Goal: Information Seeking & Learning: Learn about a topic

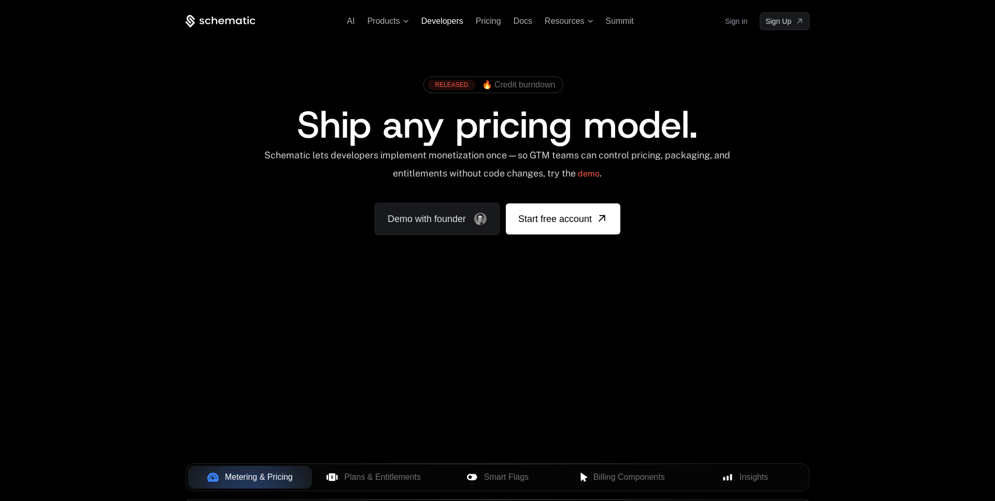
click at [439, 19] on span "Developers" at bounding box center [442, 21] width 42 height 9
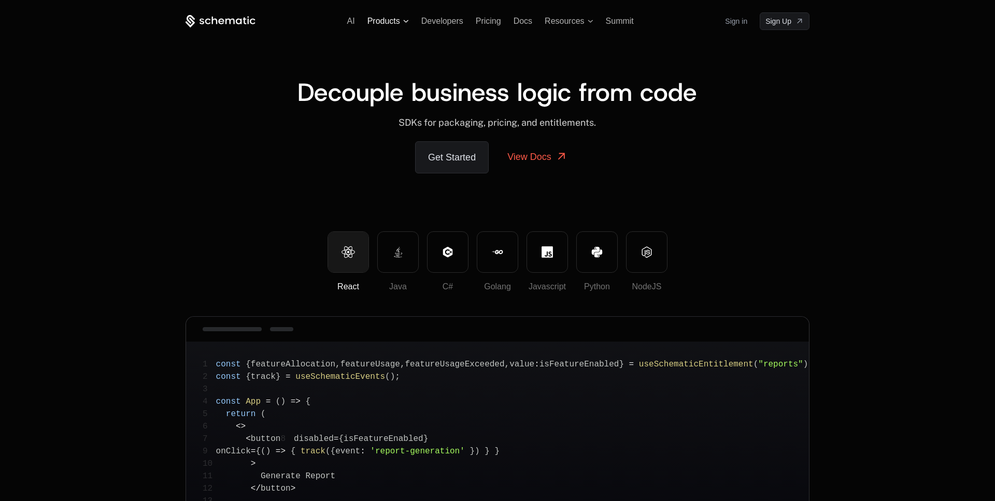
click at [400, 25] on span "Products" at bounding box center [387, 21] width 41 height 9
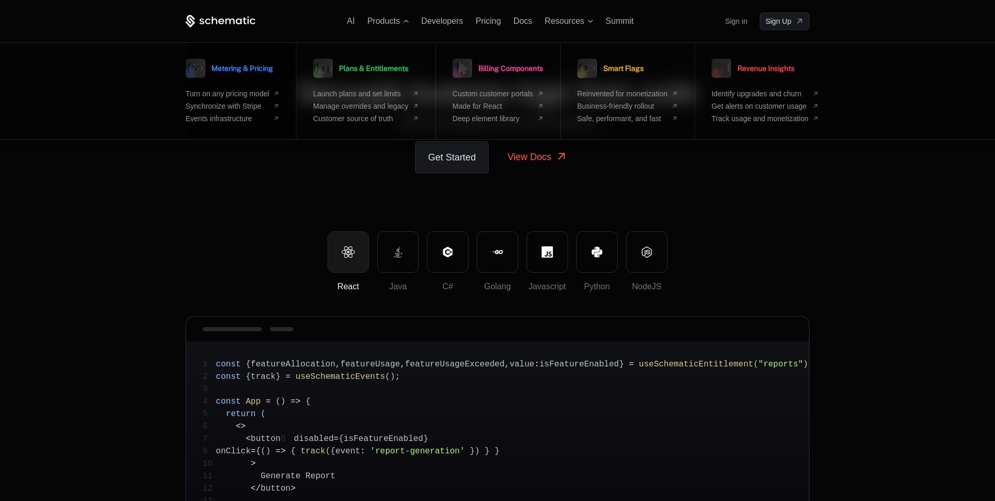
click at [254, 74] on link "Metering & Pricing" at bounding box center [229, 68] width 88 height 26
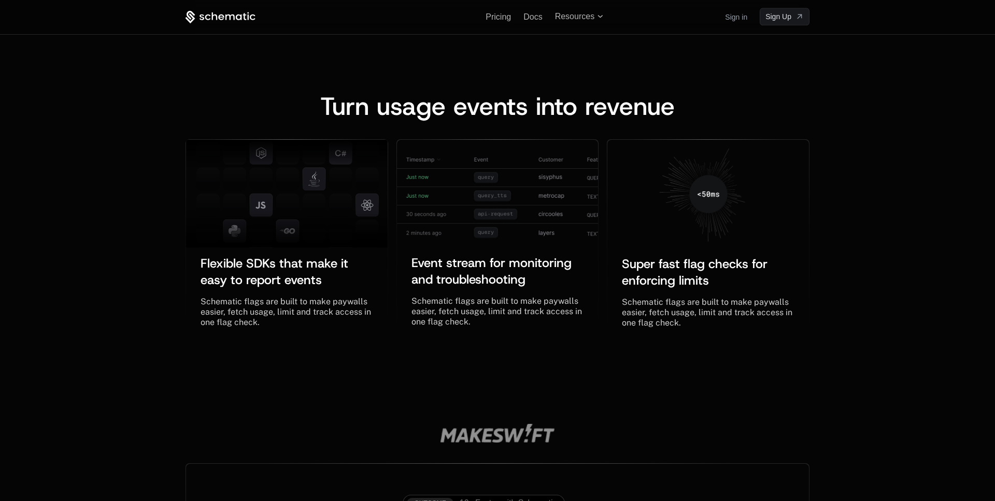
scroll to position [667, 0]
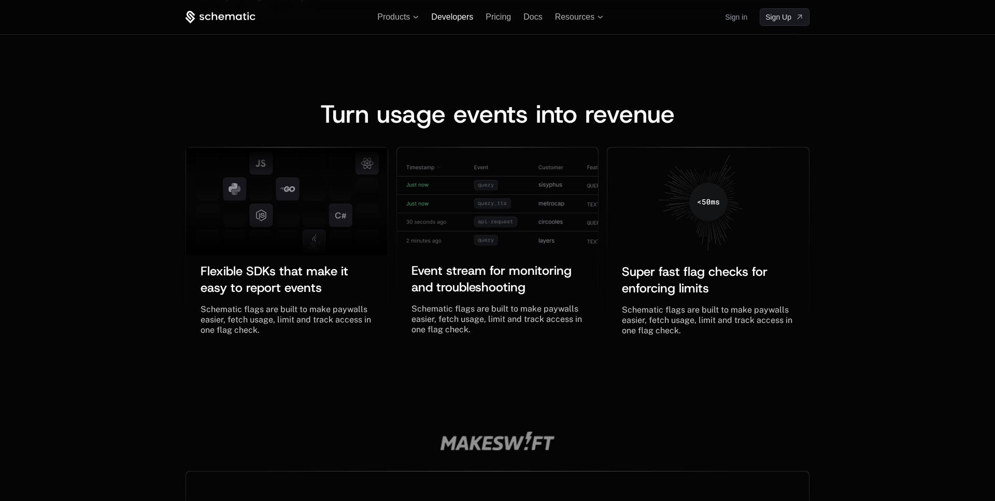
click at [442, 16] on span "Developers" at bounding box center [452, 16] width 42 height 9
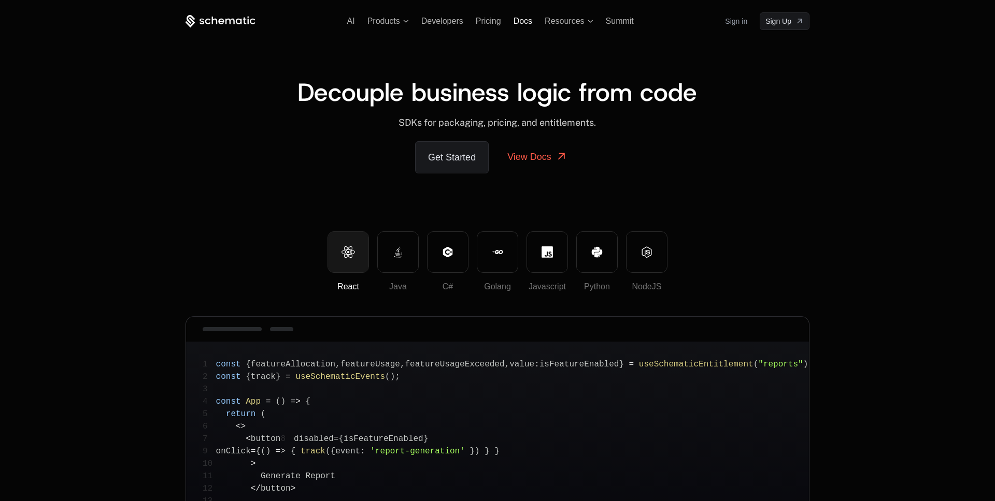
click at [522, 25] on span "Docs" at bounding box center [522, 21] width 19 height 9
